Goal: Navigation & Orientation: Find specific page/section

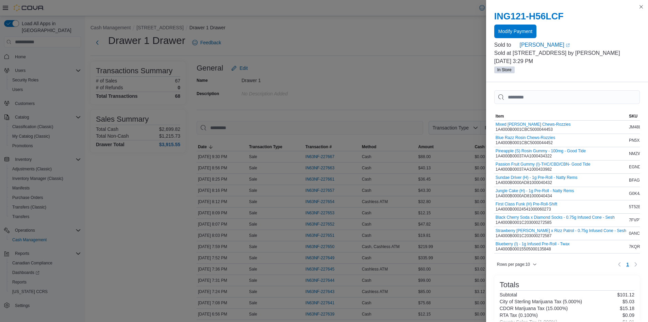
scroll to position [626, 0]
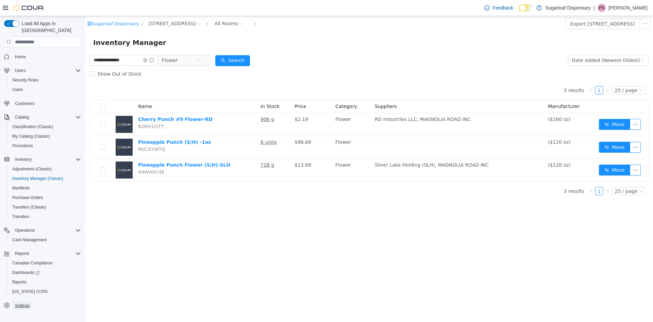
click at [21, 302] on span "Settings" at bounding box center [22, 304] width 15 height 5
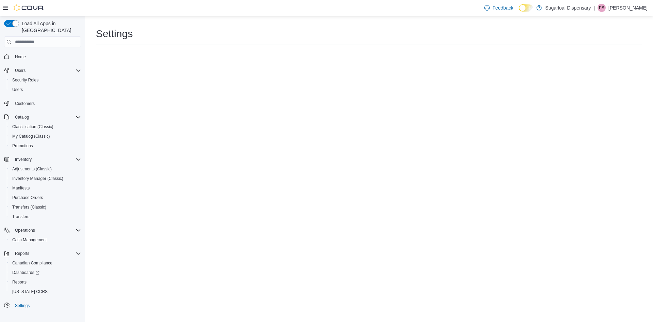
click at [621, 9] on p "[PERSON_NAME]" at bounding box center [628, 8] width 39 height 8
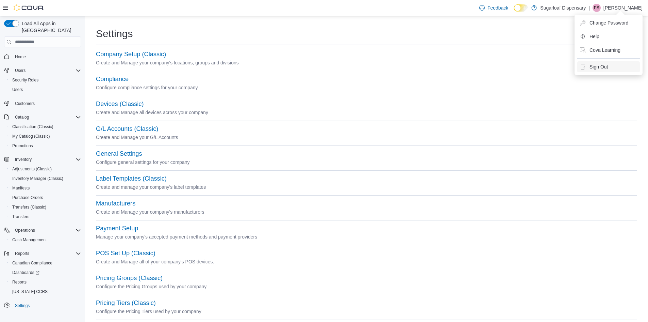
click at [603, 68] on span "Sign Out" at bounding box center [599, 66] width 18 height 7
